Goal: Task Accomplishment & Management: Complete application form

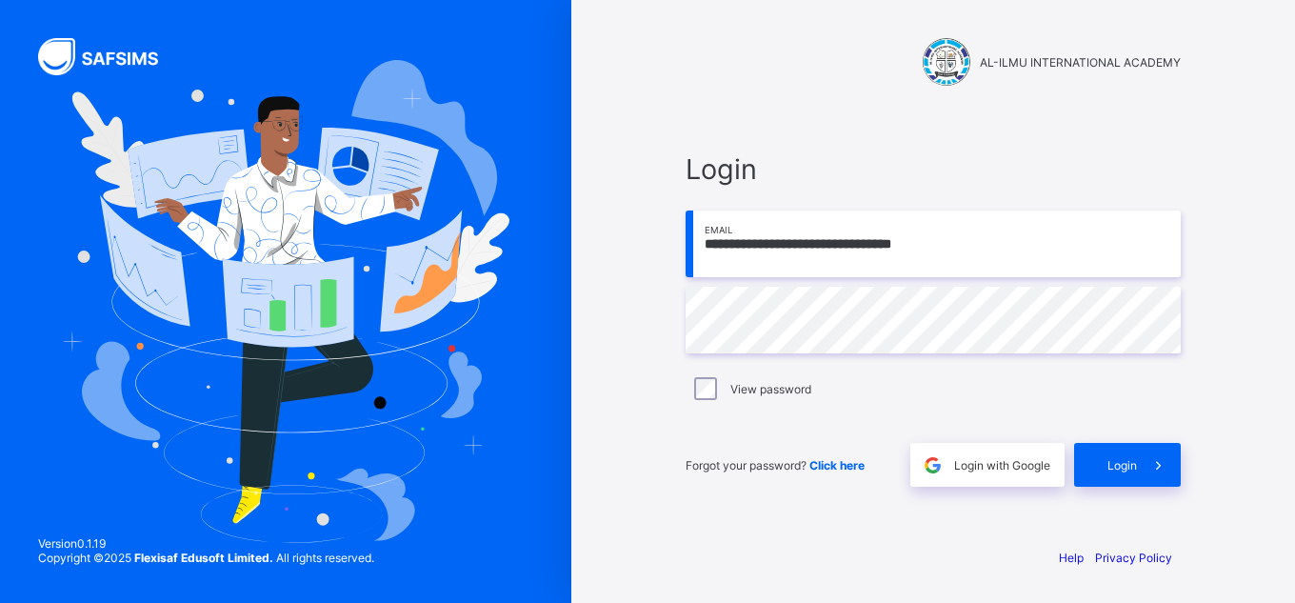
type input "**********"
click at [1139, 473] on span at bounding box center [1159, 465] width 44 height 44
click at [1133, 477] on div "Login" at bounding box center [1127, 465] width 107 height 44
